Goal: Task Accomplishment & Management: Use online tool/utility

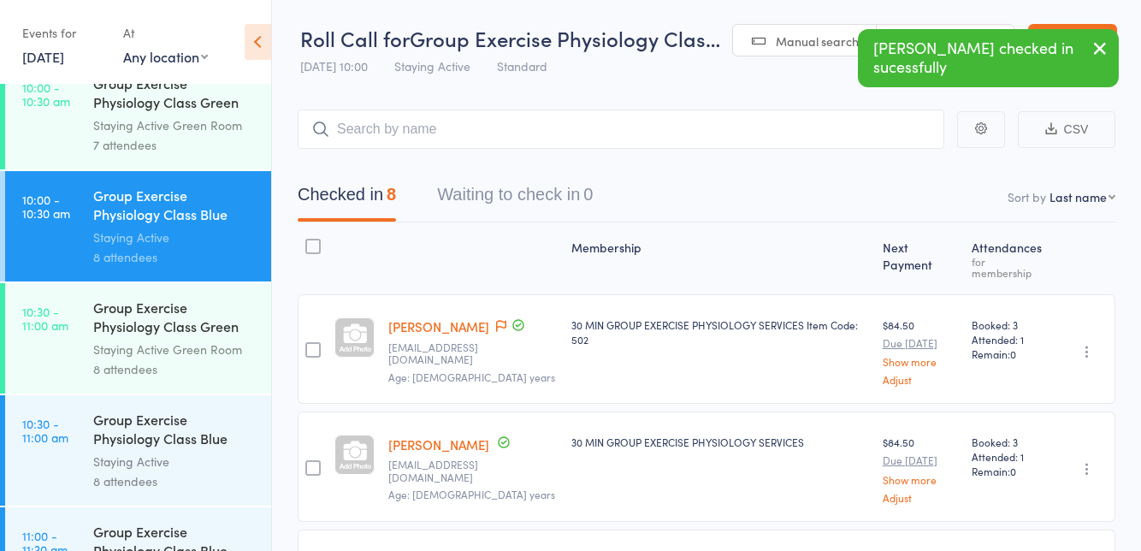
scroll to position [1594, 0]
click at [43, 450] on link "10:30 - 11:00 am Group Exercise Physiology Class Blue Room Staying Active 8 att…" at bounding box center [138, 449] width 266 height 110
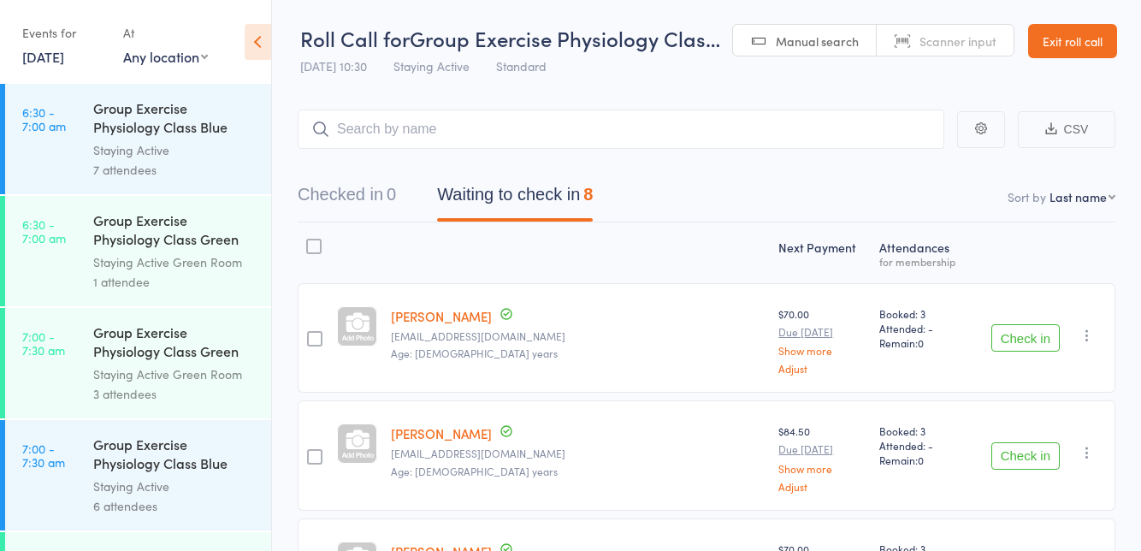
click at [1017, 349] on button "Check in" at bounding box center [1025, 337] width 68 height 27
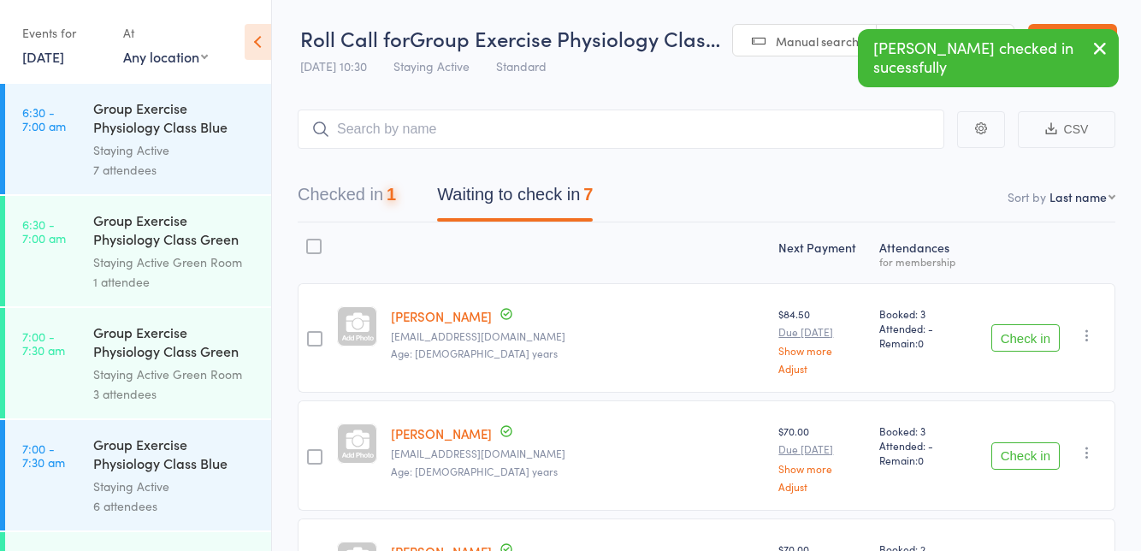
click at [1005, 343] on button "Check in" at bounding box center [1025, 337] width 68 height 27
click at [1014, 342] on button "Check in" at bounding box center [1025, 337] width 68 height 27
click at [999, 351] on button "Check in" at bounding box center [1025, 337] width 68 height 27
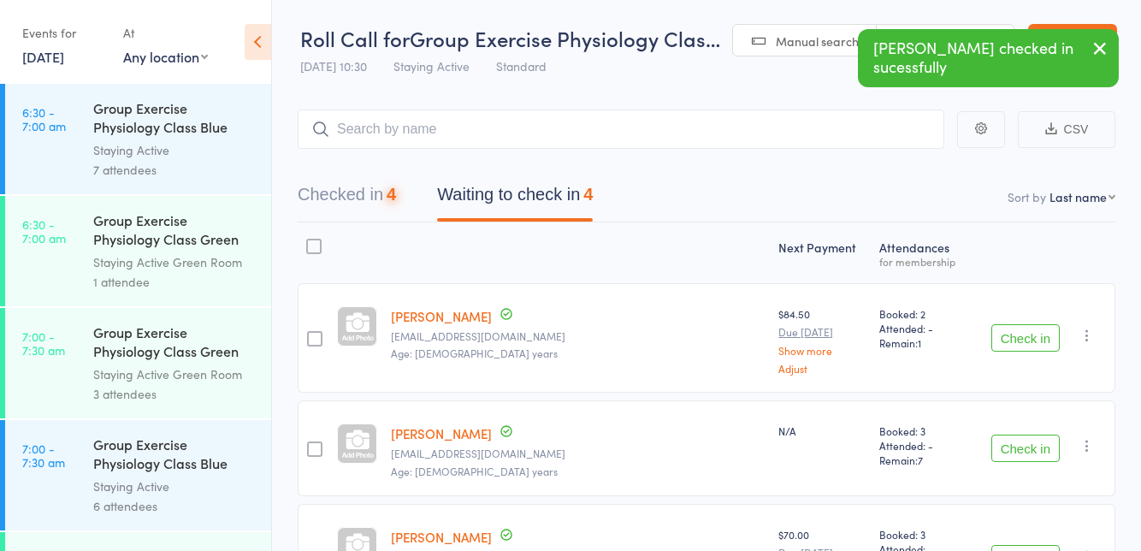
click at [1023, 339] on button "Check in" at bounding box center [1025, 337] width 68 height 27
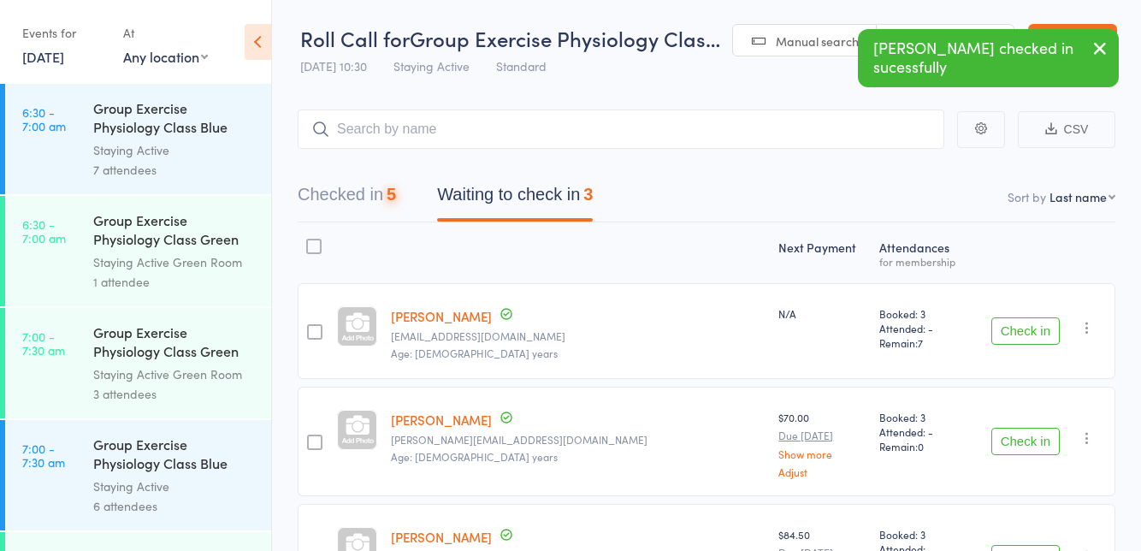
click at [1017, 341] on button "Check in" at bounding box center [1025, 330] width 68 height 27
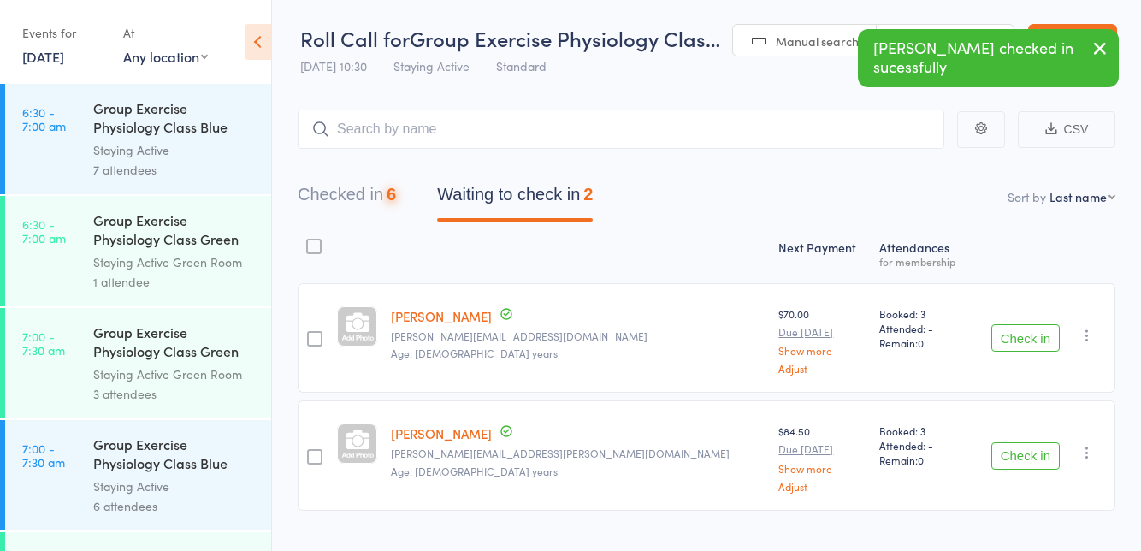
click at [1017, 342] on button "Check in" at bounding box center [1025, 337] width 68 height 27
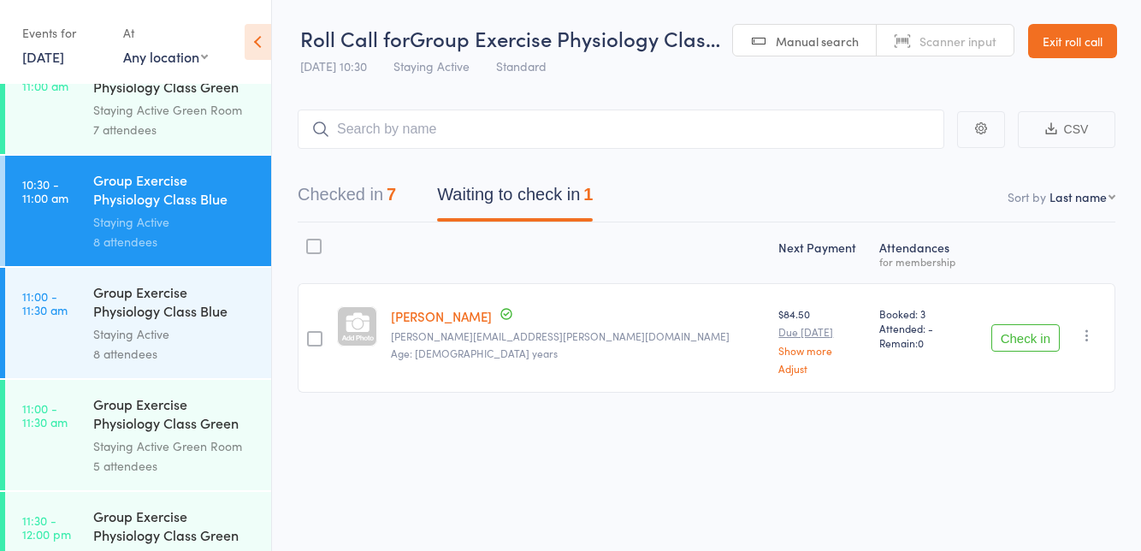
scroll to position [1831, 0]
click at [375, 195] on button "Checked in 7" at bounding box center [347, 198] width 98 height 45
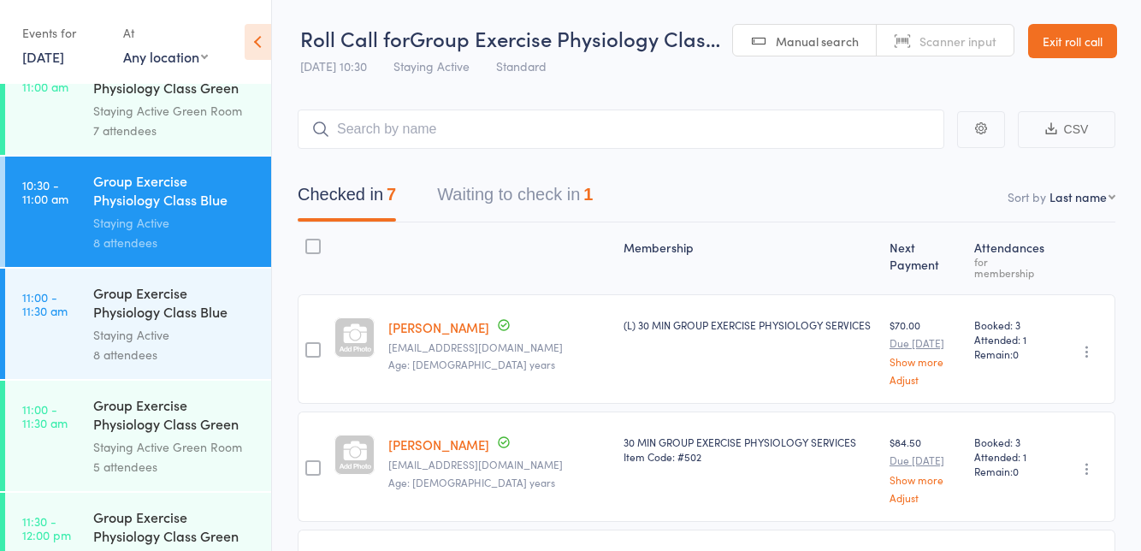
click at [443, 333] on link "[PERSON_NAME]" at bounding box center [438, 327] width 101 height 18
click at [485, 202] on button "Waiting to check in 1" at bounding box center [515, 198] width 156 height 45
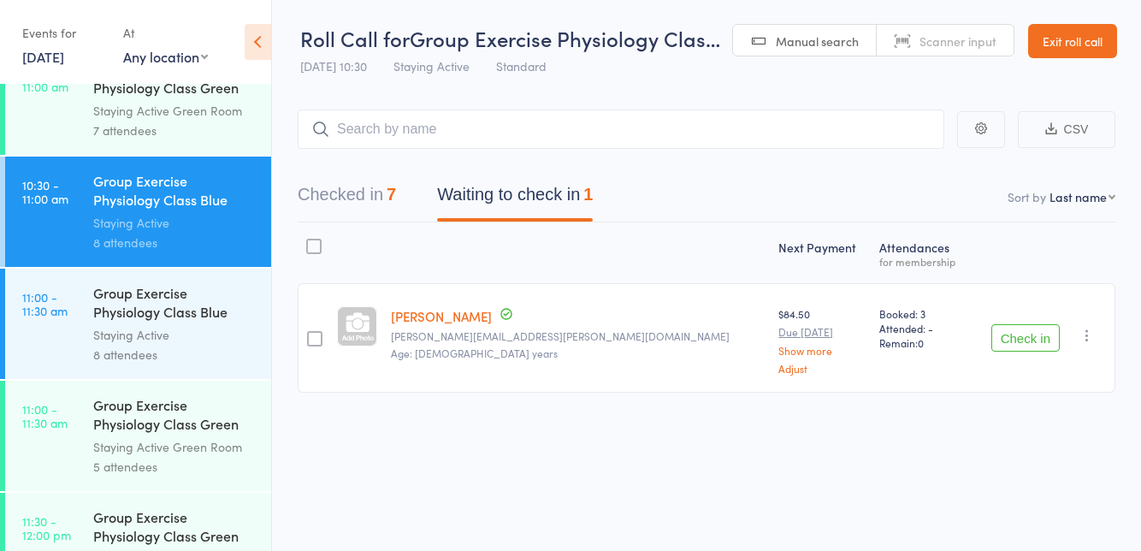
click at [375, 198] on button "Checked in 7" at bounding box center [347, 198] width 98 height 45
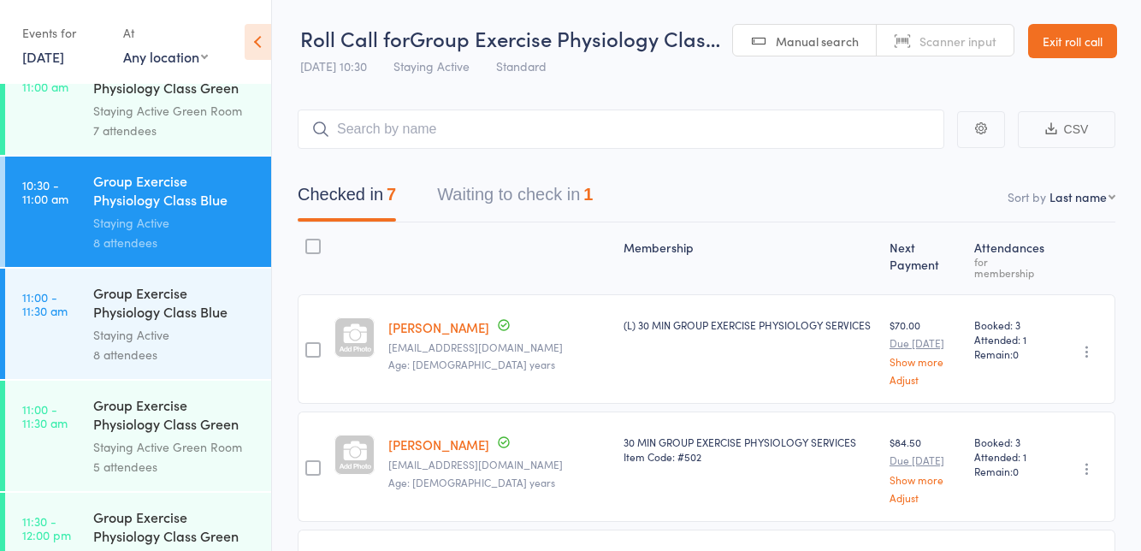
click at [616, 233] on div "Membership" at bounding box center [749, 258] width 266 height 56
click at [480, 203] on button "Waiting to check in 1" at bounding box center [515, 198] width 156 height 45
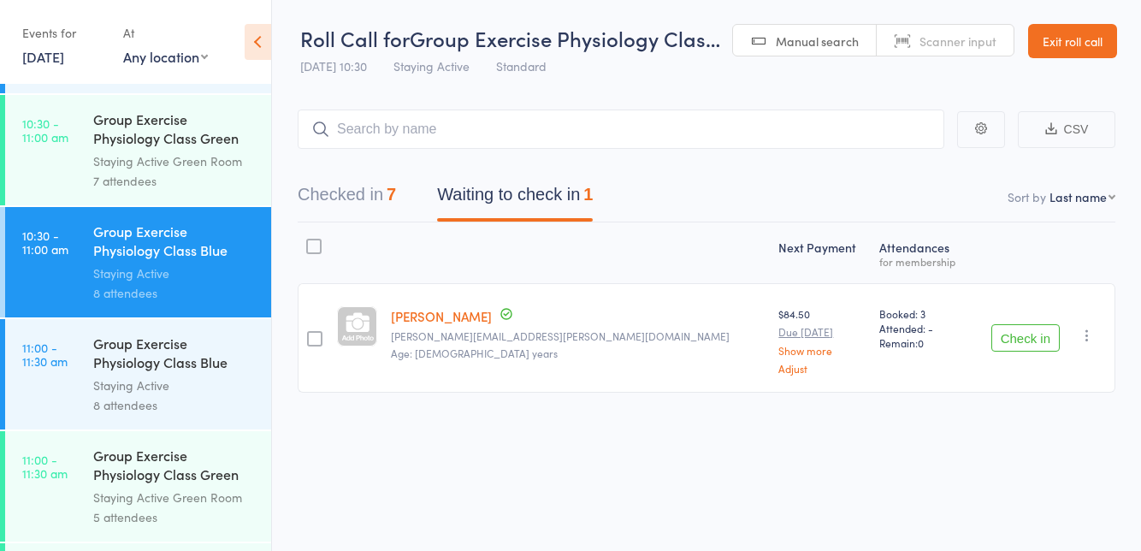
scroll to position [1735, 0]
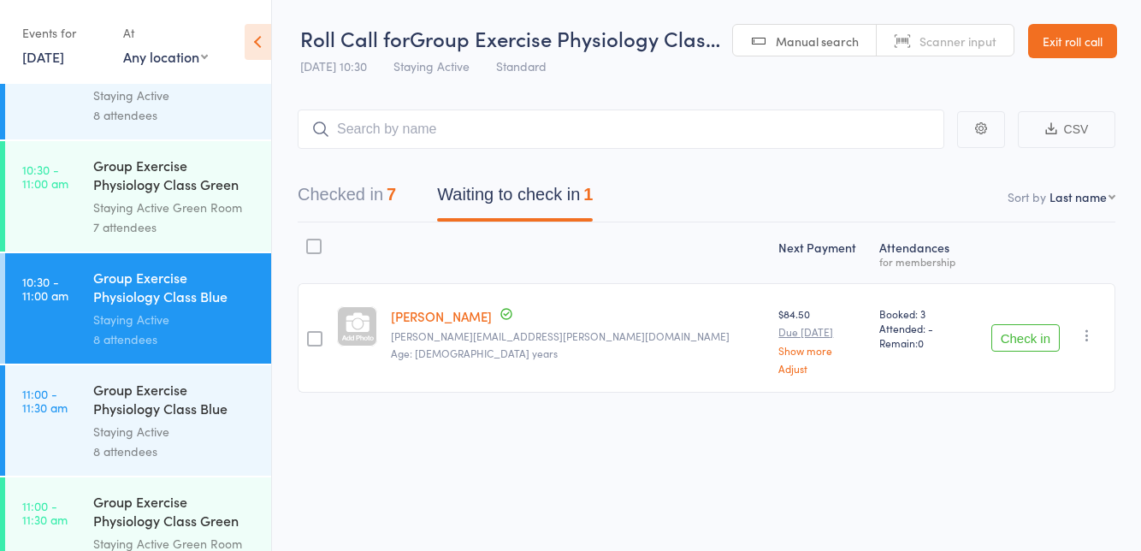
click at [164, 221] on div "7 attendees" at bounding box center [174, 227] width 163 height 20
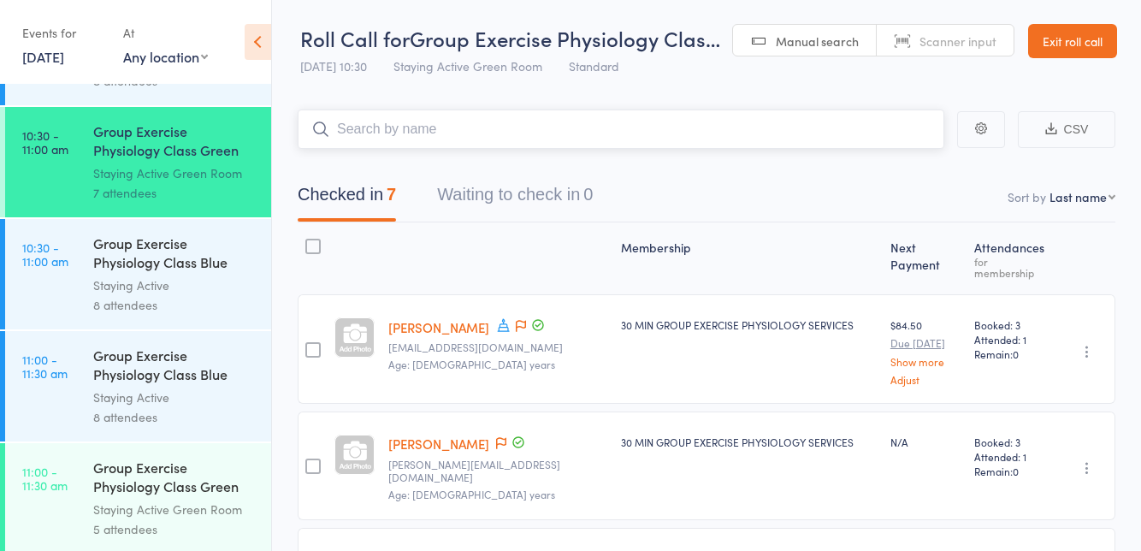
scroll to position [1797, 0]
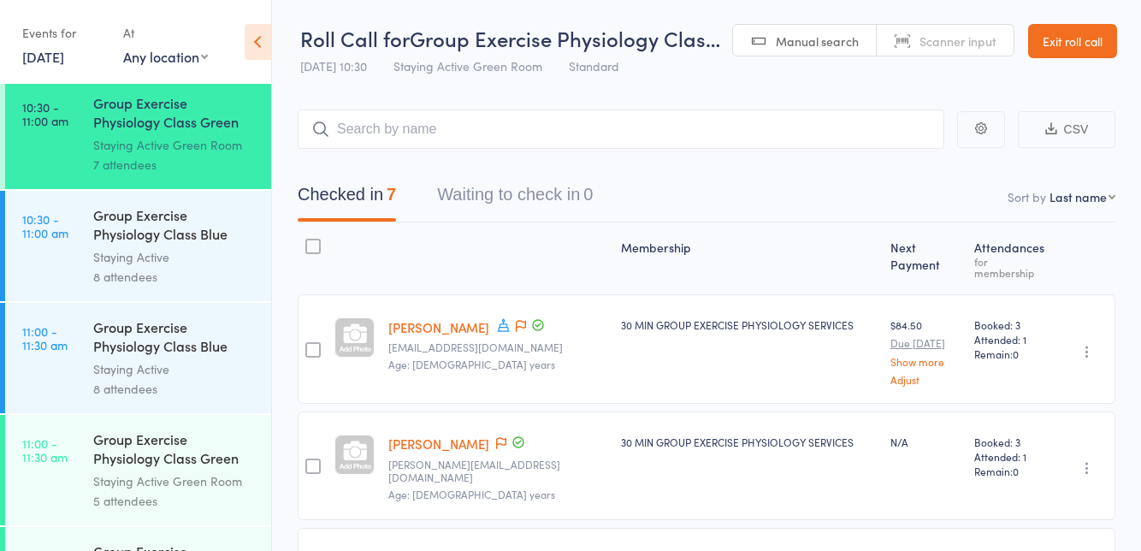
click at [44, 227] on time "10:30 - 11:00 am" at bounding box center [45, 225] width 46 height 27
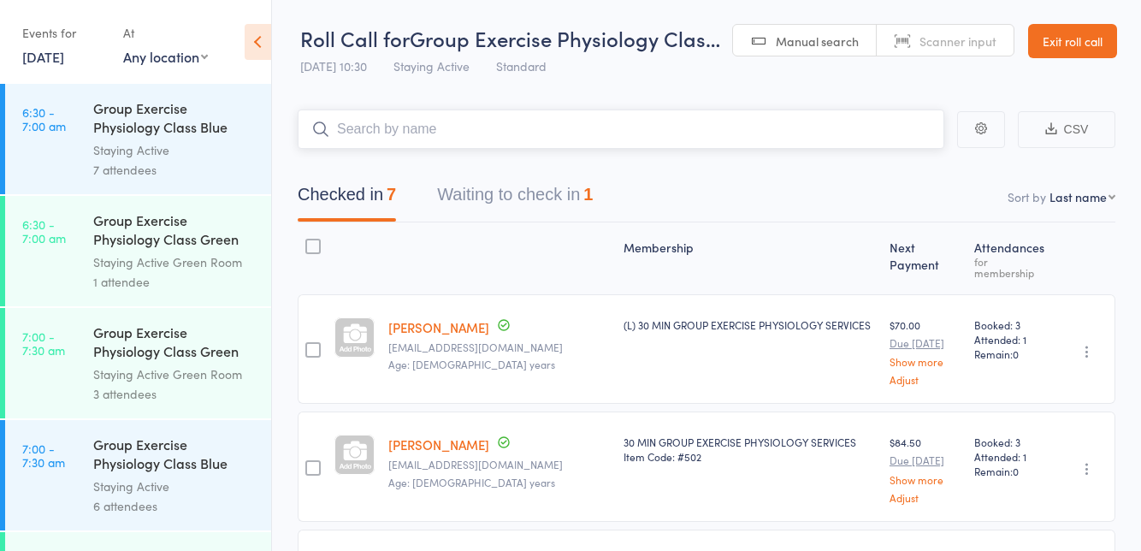
click at [498, 219] on button "Waiting to check in 1" at bounding box center [515, 198] width 156 height 45
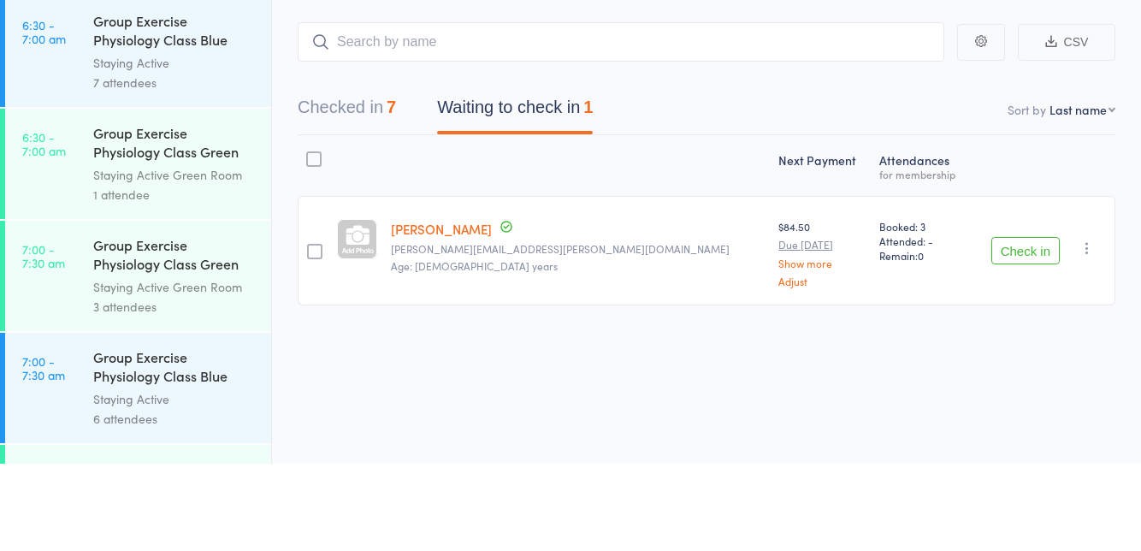
click at [1023, 344] on button "Check in" at bounding box center [1025, 337] width 68 height 27
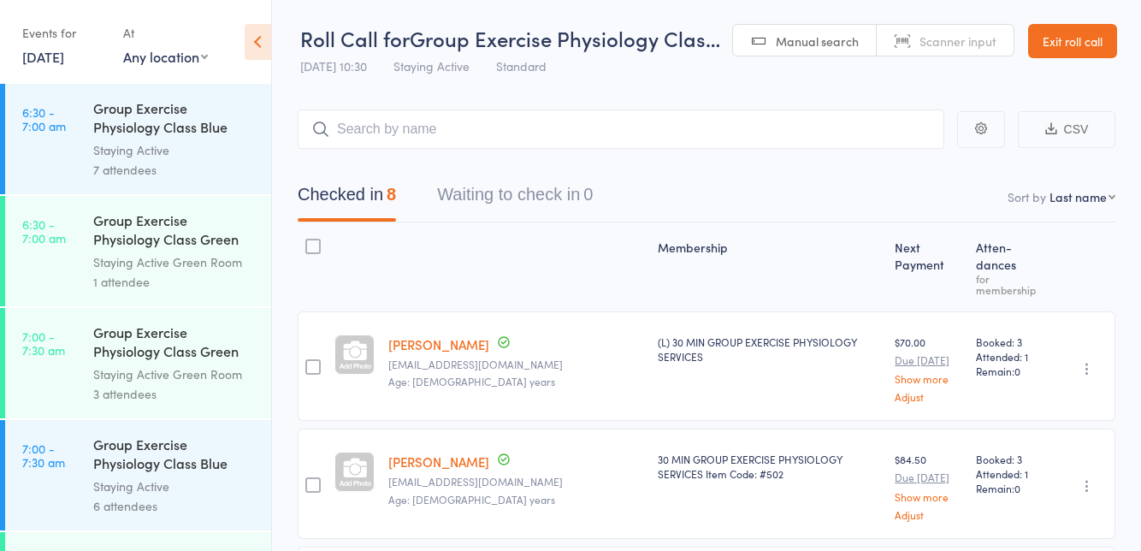
click at [433, 335] on link "[PERSON_NAME]" at bounding box center [438, 344] width 101 height 18
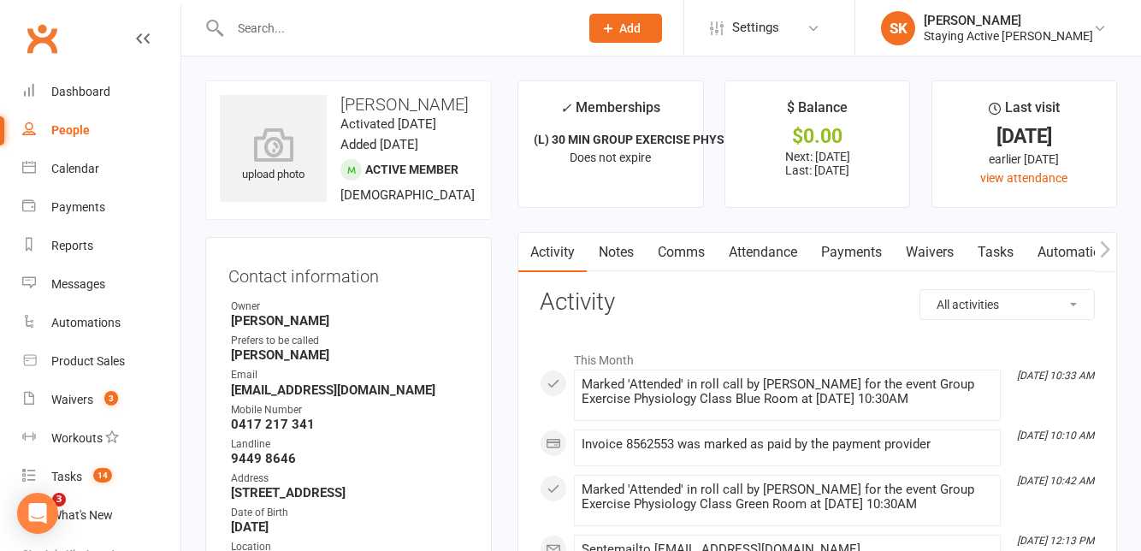
click at [609, 256] on link "Notes" at bounding box center [616, 252] width 59 height 39
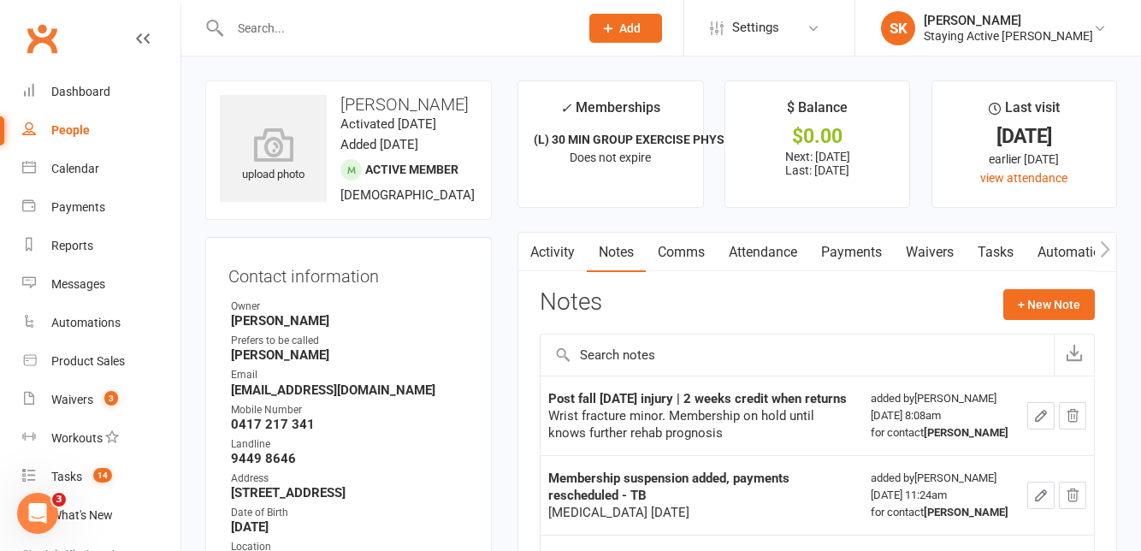
click at [571, 258] on link "Activity" at bounding box center [552, 252] width 68 height 39
